Goal: Task Accomplishment & Management: Use online tool/utility

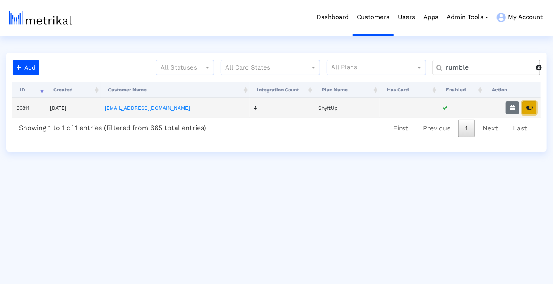
click at [526, 110] on button "button" at bounding box center [530, 107] width 14 height 13
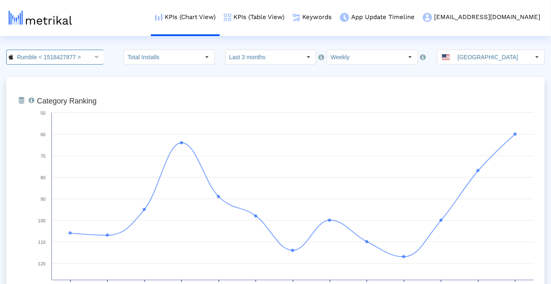
click at [93, 62] on div "Select" at bounding box center [96, 57] width 13 height 13
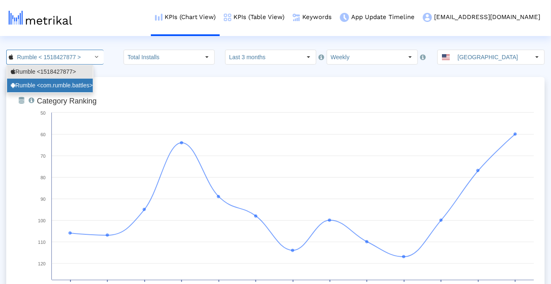
click at [83, 84] on div "Rumble <com.rumble.battles>" at bounding box center [50, 86] width 78 height 8
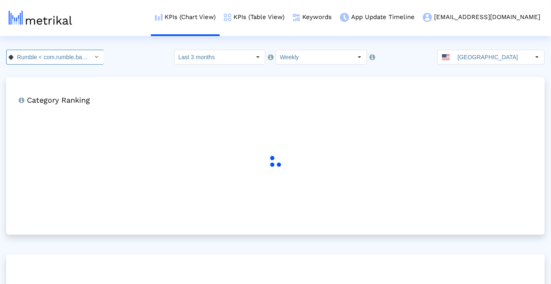
scroll to position [0, 21]
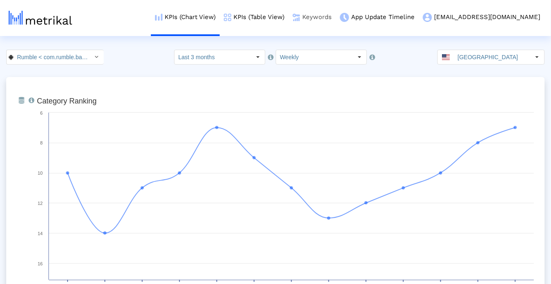
click at [336, 22] on link "Keywords" at bounding box center [311, 17] width 47 height 34
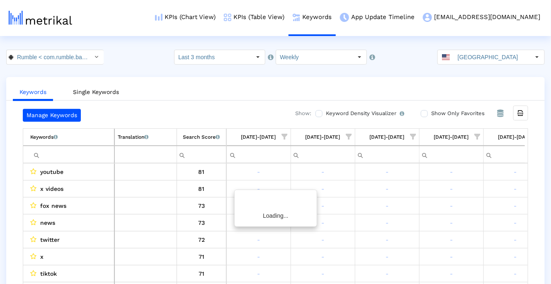
scroll to position [0, 151]
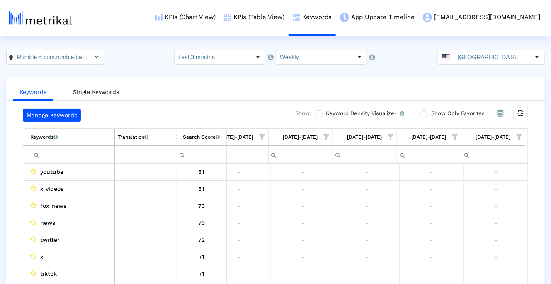
click at [520, 135] on span "Show filter options for column '08/10/25-08/16/25'" at bounding box center [519, 137] width 6 height 6
click at [496, 195] on div "Is One" at bounding box center [479, 196] width 74 height 16
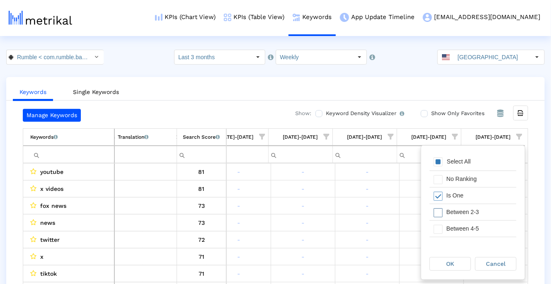
click at [492, 217] on div "Between 2-3" at bounding box center [479, 212] width 74 height 16
click at [492, 225] on div "Between 4-5" at bounding box center [479, 229] width 74 height 16
click at [452, 263] on span "OK" at bounding box center [450, 264] width 8 height 7
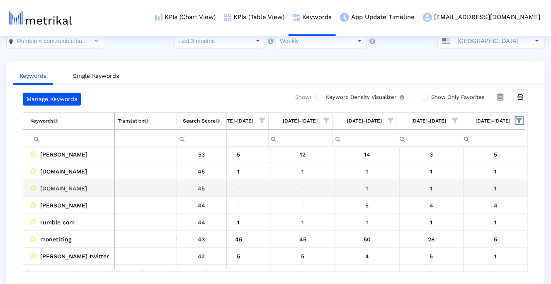
scroll to position [36, 151]
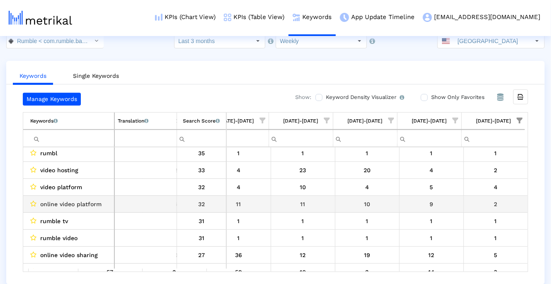
click at [94, 201] on span "online video platform" at bounding box center [70, 204] width 61 height 11
drag, startPoint x: 94, startPoint y: 201, endPoint x: 48, endPoint y: 201, distance: 45.6
click at [48, 201] on span "online video platform" at bounding box center [70, 204] width 61 height 11
copy span "online video platform"
